Goal: Transaction & Acquisition: Book appointment/travel/reservation

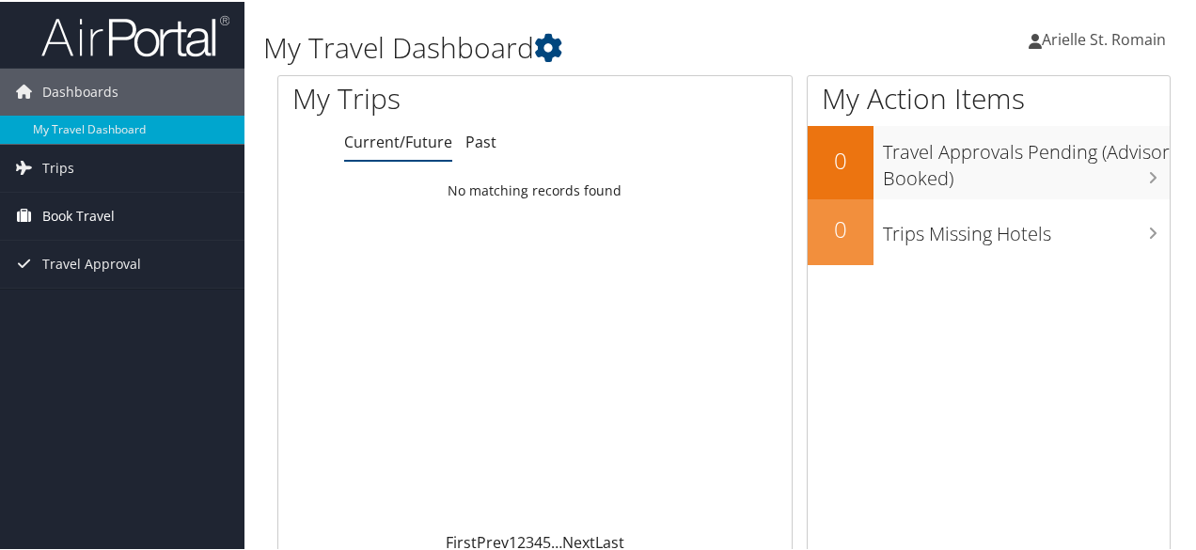
click at [82, 212] on span "Book Travel" at bounding box center [78, 214] width 72 height 47
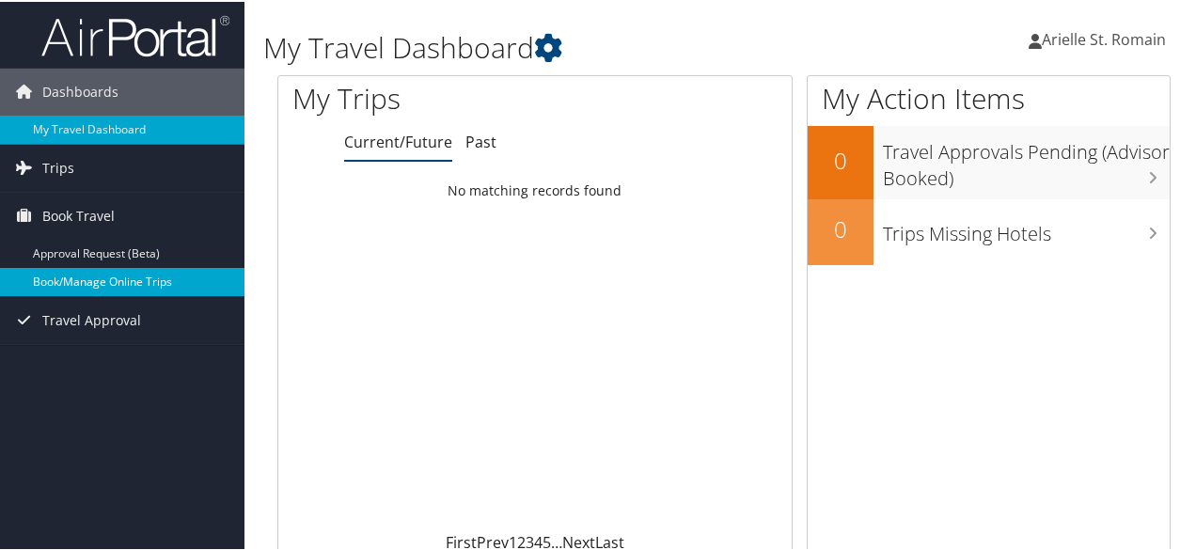
click at [132, 285] on link "Book/Manage Online Trips" at bounding box center [122, 280] width 244 height 28
